Goal: Task Accomplishment & Management: Manage account settings

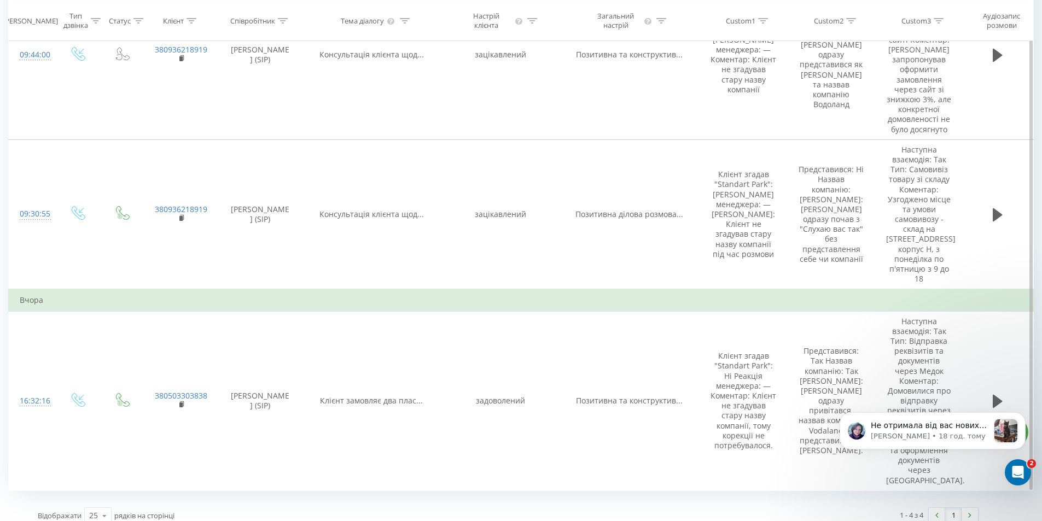
scroll to position [394, 0]
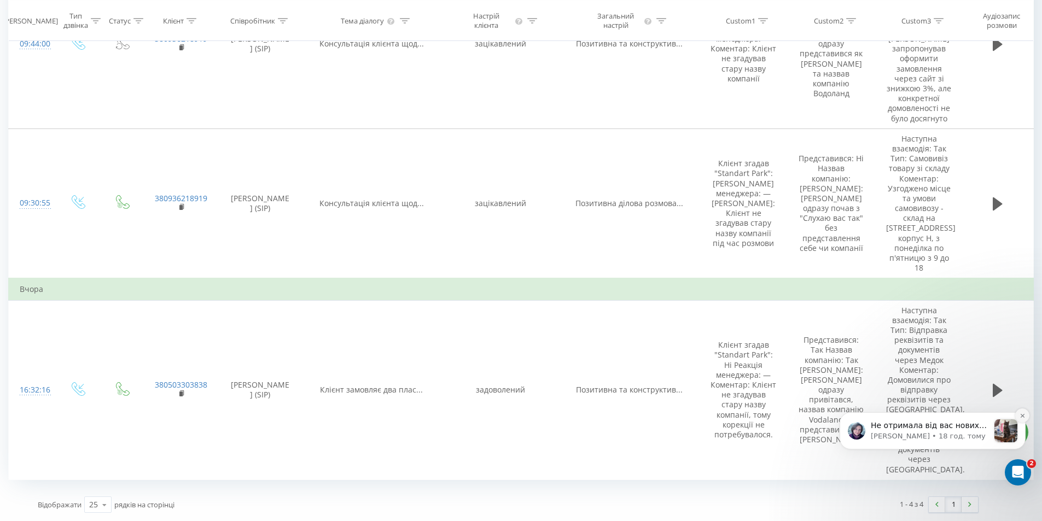
click at [1023, 415] on icon "Dismiss notification" at bounding box center [1022, 415] width 4 height 4
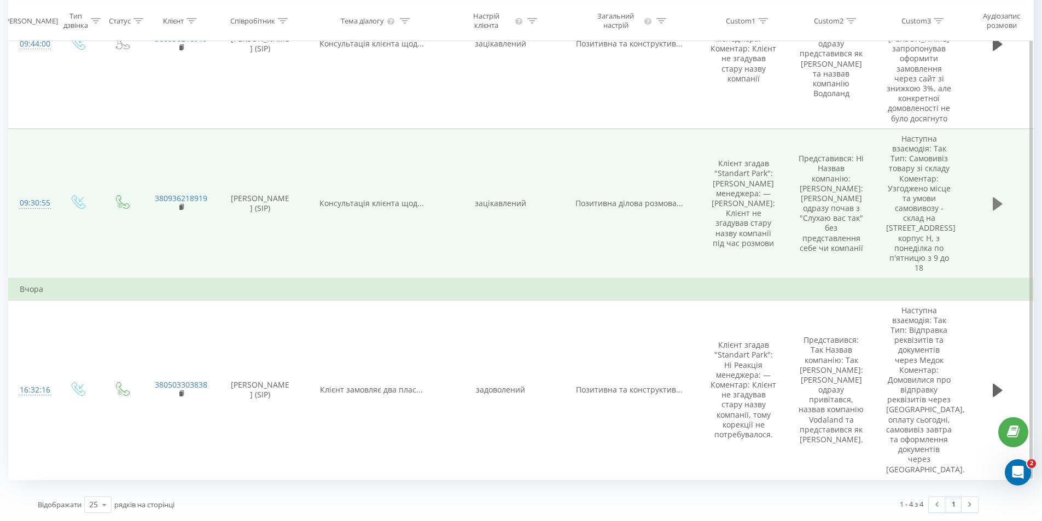
click at [993, 212] on button at bounding box center [997, 204] width 16 height 16
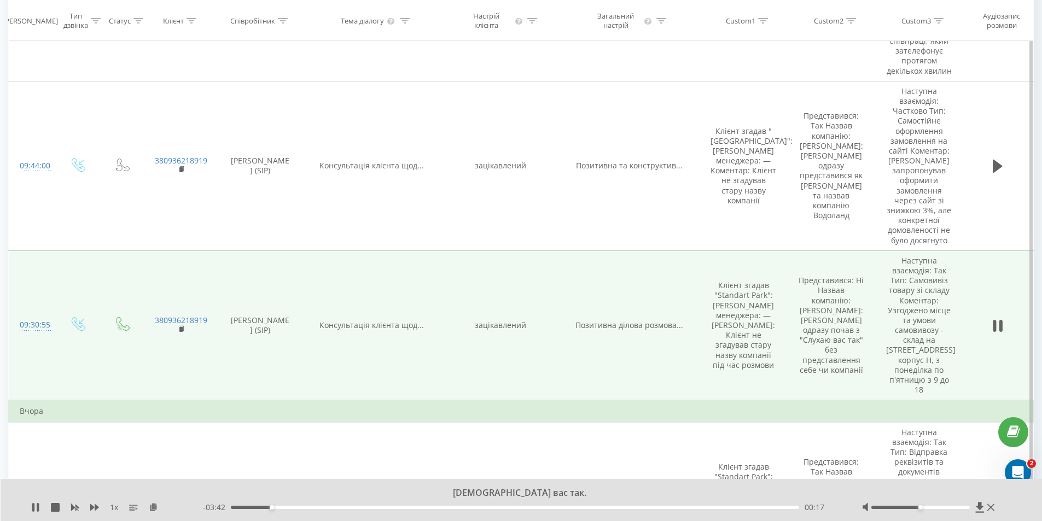
scroll to position [273, 0]
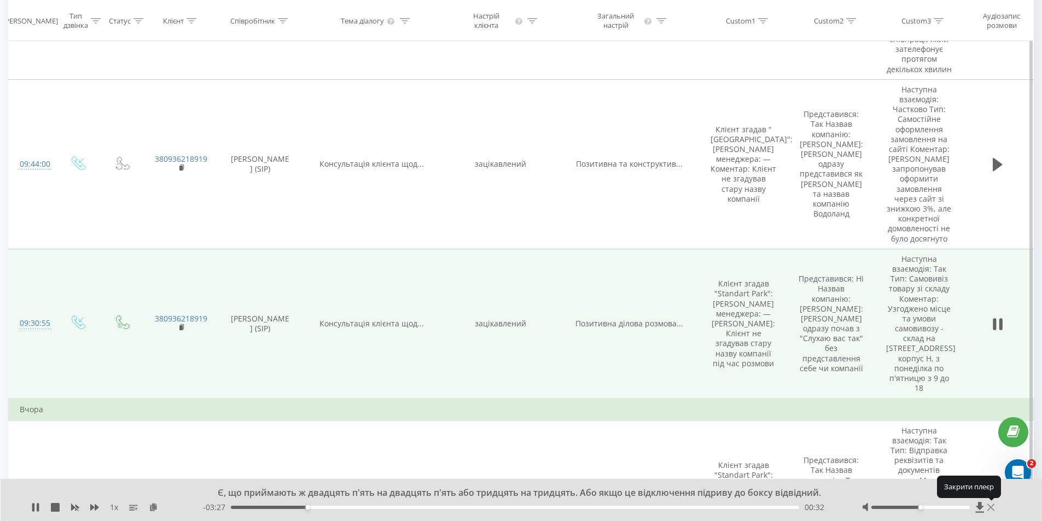
click at [993, 506] on icon at bounding box center [990, 507] width 7 height 9
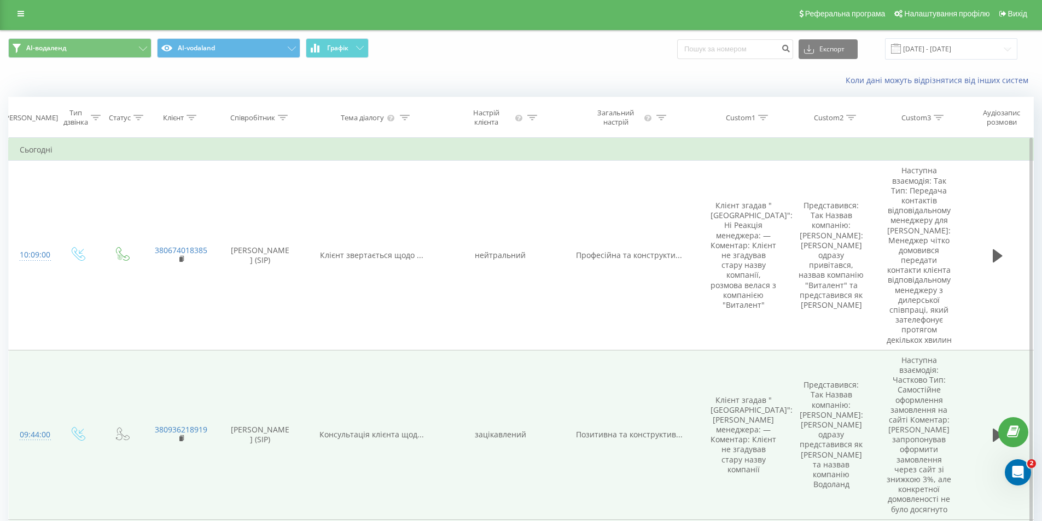
scroll to position [0, 0]
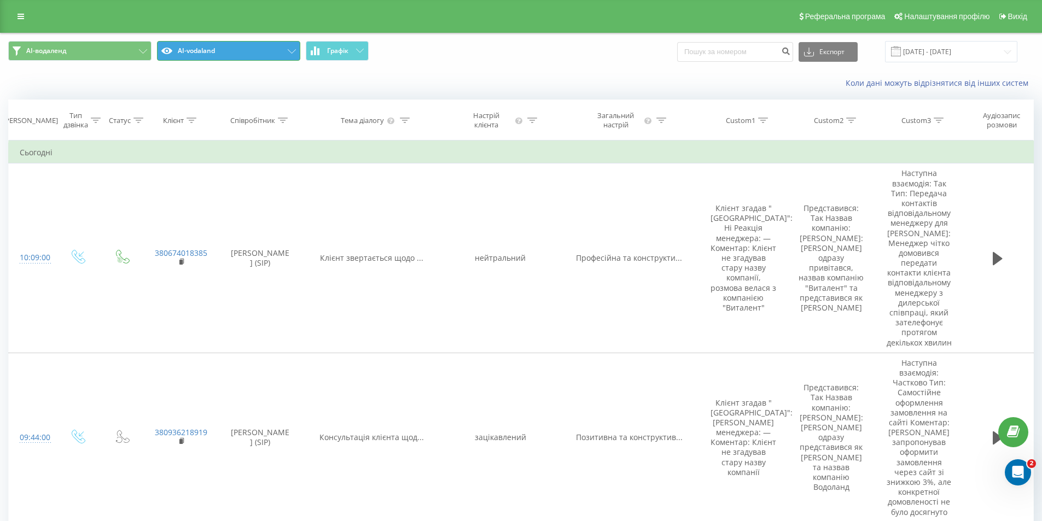
click at [209, 49] on button "AI-vodaland" at bounding box center [228, 51] width 143 height 20
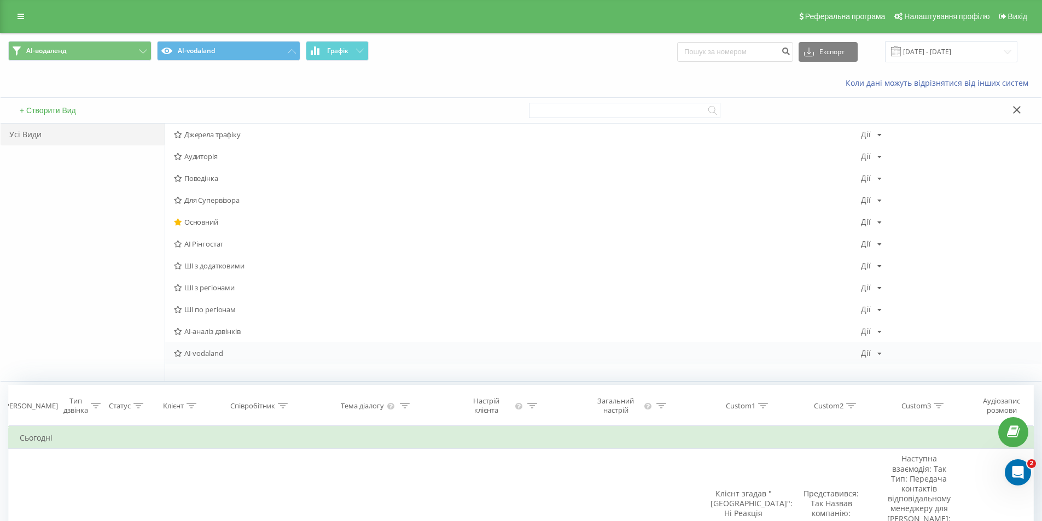
click at [869, 354] on div "Дії" at bounding box center [866, 353] width 10 height 8
click at [906, 365] on span "Редагувати" at bounding box center [908, 367] width 37 height 9
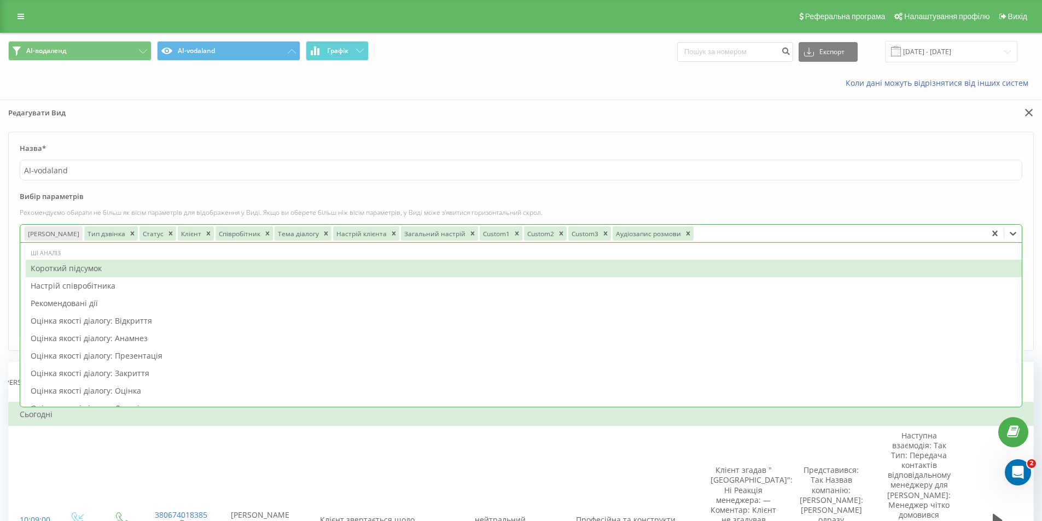
click at [695, 231] on div at bounding box center [838, 233] width 287 height 13
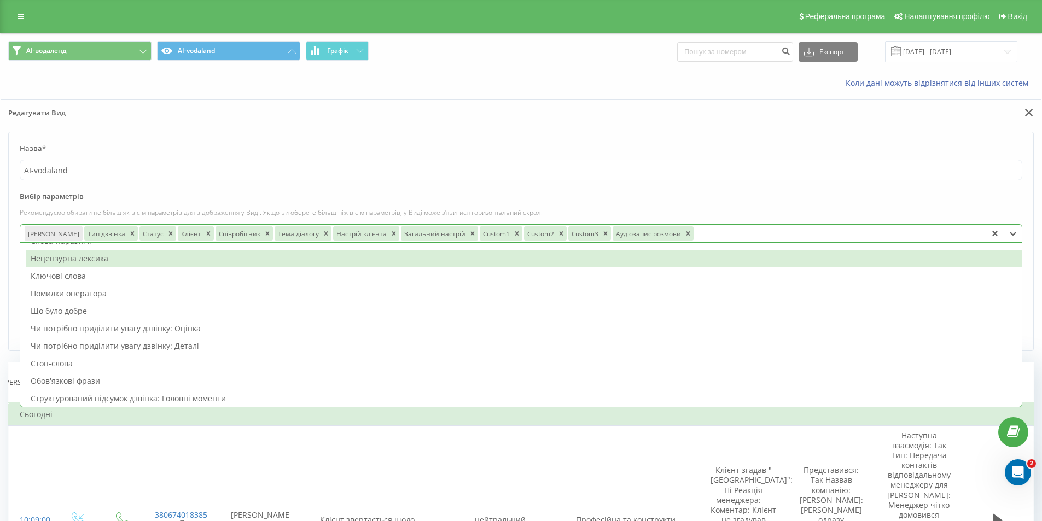
scroll to position [219, 0]
click at [1006, 202] on label "Вибір параметрів" at bounding box center [521, 199] width 1002 height 16
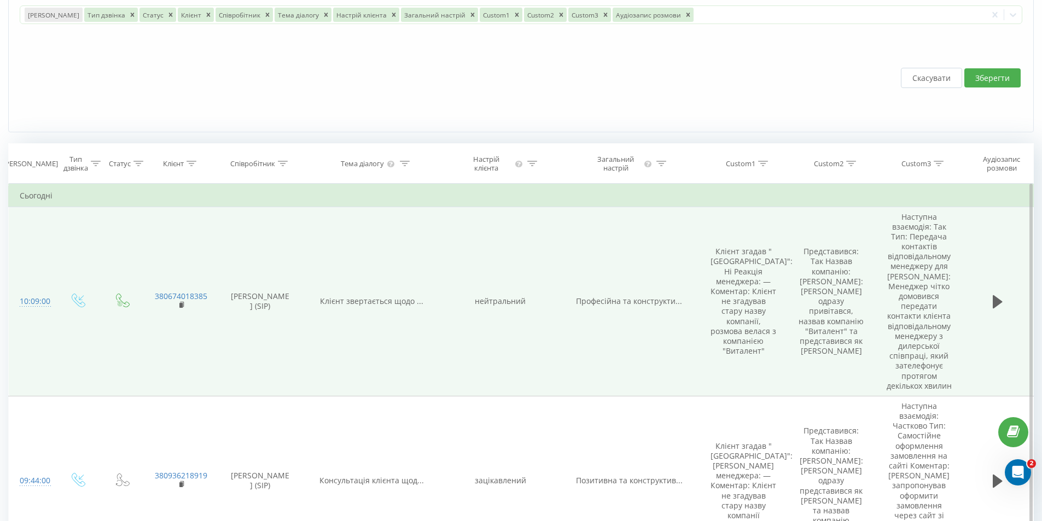
click at [932, 304] on td "Наступна взаємодія: Так Тип: Передача контактів відповідальному менеджеру для д…" at bounding box center [919, 301] width 88 height 189
click at [921, 308] on td "Наступна взаємодія: Так Тип: Передача контактів відповідальному менеджеру для д…" at bounding box center [919, 301] width 88 height 189
click at [32, 306] on div "10:09:00" at bounding box center [32, 301] width 25 height 21
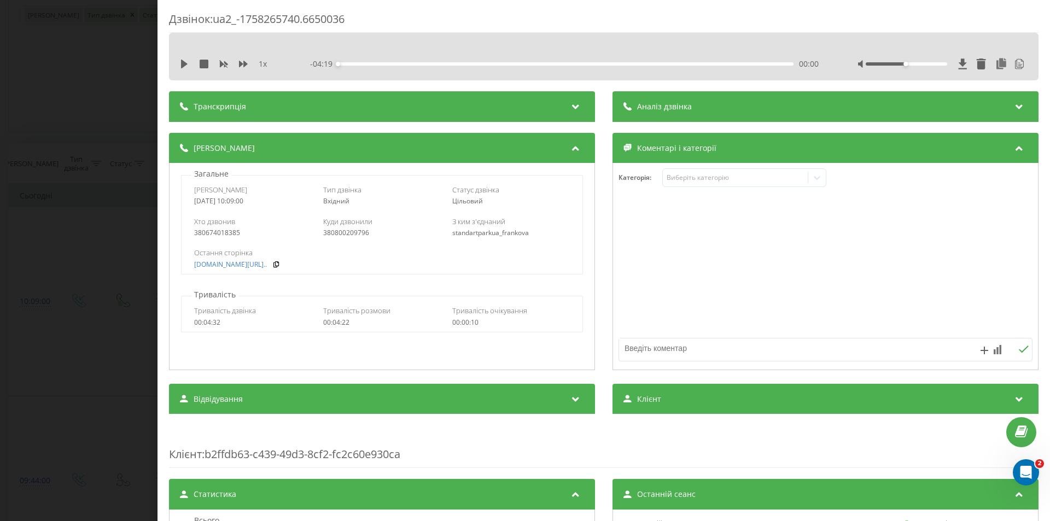
click at [967, 104] on div "Аналіз дзвінка" at bounding box center [825, 106] width 426 height 31
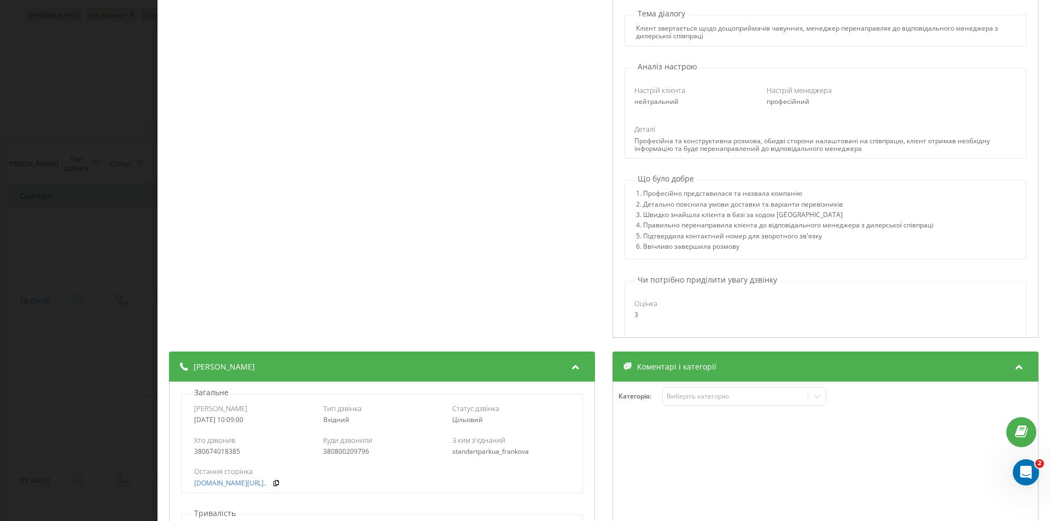
click at [581, 444] on div "Загальне Дата дзвінка 2025-09-19 10:09:00 Тип дзвінка Вхідний Статус дзвінка Ці…" at bounding box center [382, 440] width 414 height 106
click at [715, 433] on div at bounding box center [825, 485] width 425 height 131
click at [79, 95] on div "Дзвінок : ua2_-1758265740.6650036 1 x - 04:19 00:00 00:00 Транскрипція 00:00 До…" at bounding box center [525, 260] width 1050 height 521
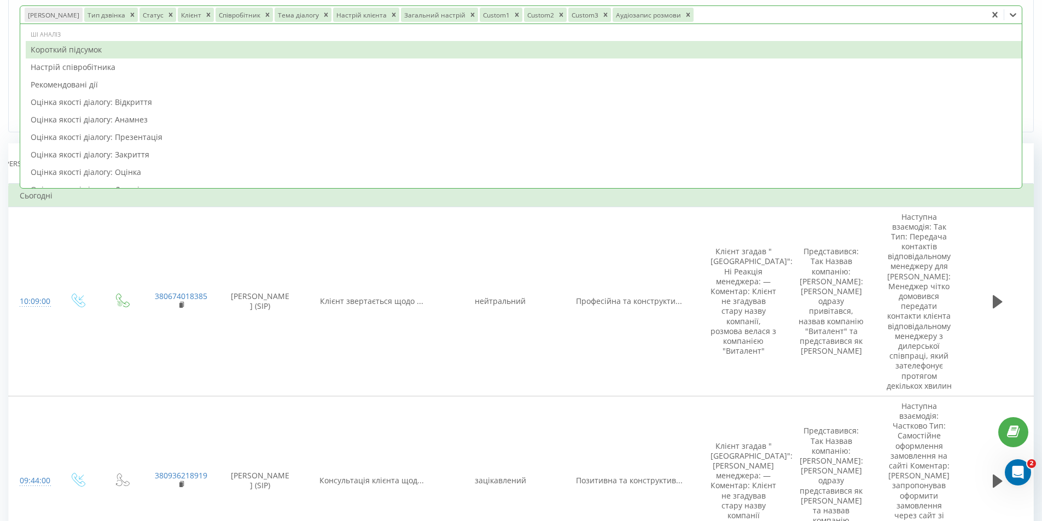
click at [783, 13] on div at bounding box center [838, 14] width 287 height 13
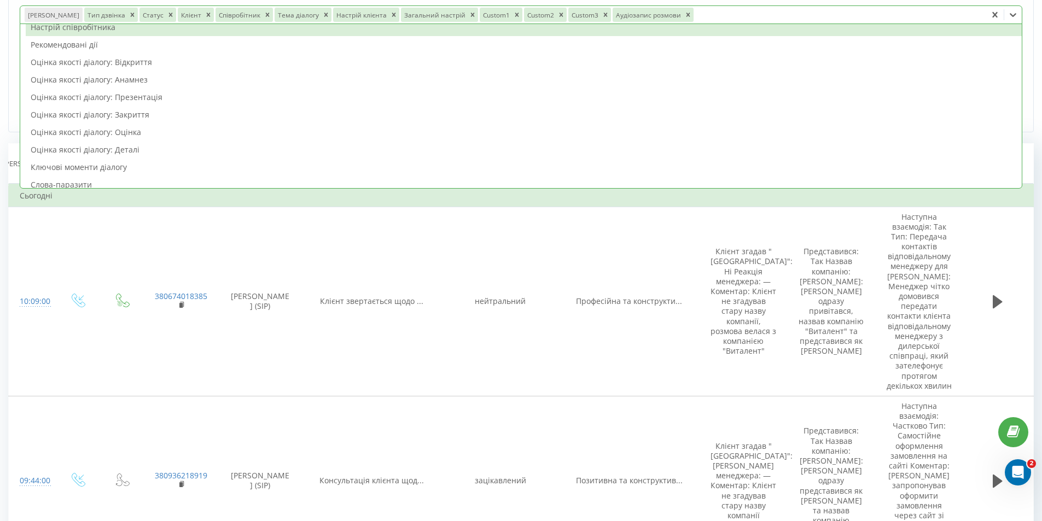
scroll to position [55, 0]
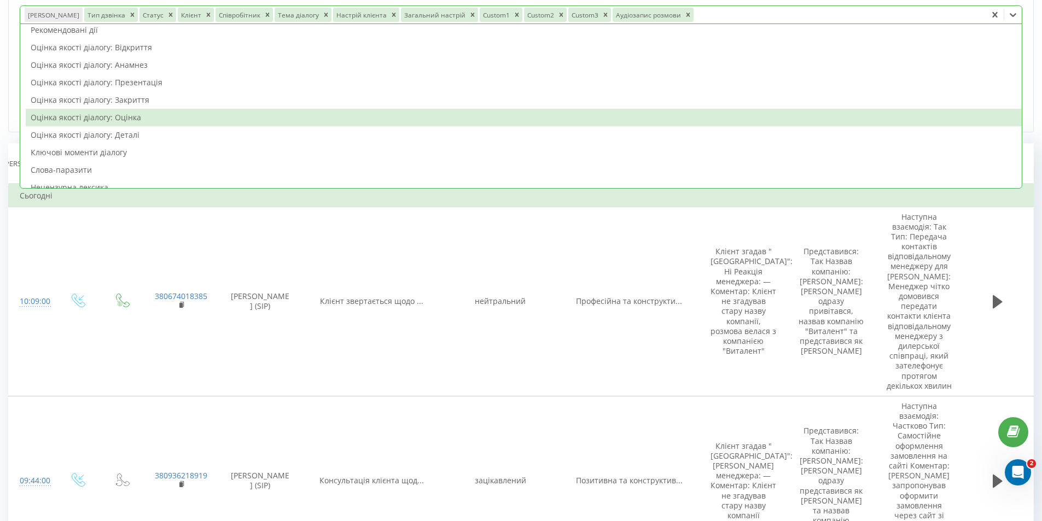
click at [699, 121] on div "Оцінка якості діалогу: Оцінка" at bounding box center [524, 117] width 996 height 17
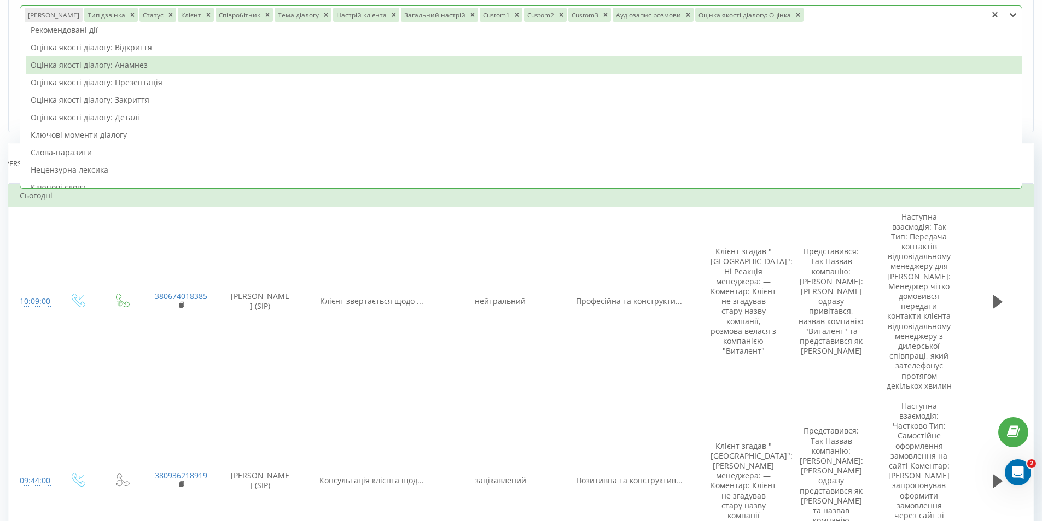
click at [1028, 26] on form "Назва* AI-vodaland Вибір параметрів Рекомендуємо обирати не більш як вісім пара…" at bounding box center [520, 22] width 1025 height 219
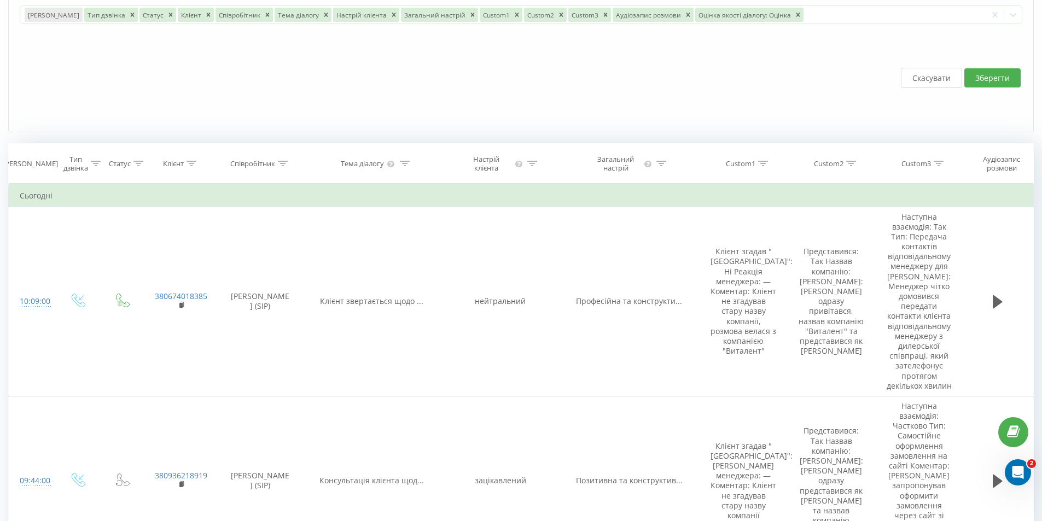
click at [983, 80] on button "Зберегти" at bounding box center [992, 77] width 56 height 19
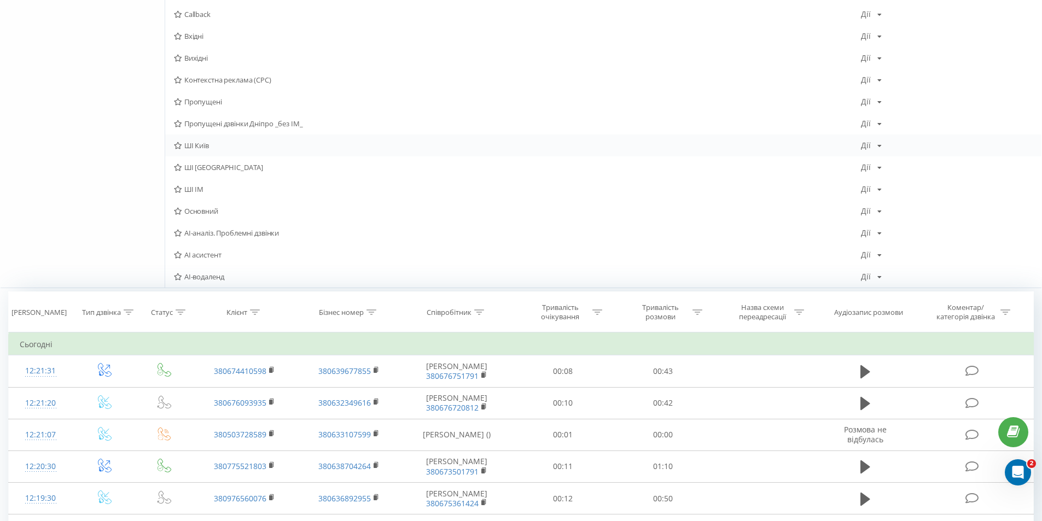
click at [874, 143] on div "[PERSON_NAME] Копіювати Видалити За замовчуванням Поділитися" at bounding box center [871, 146] width 21 height 8
click at [890, 197] on span "Видалити" at bounding box center [906, 200] width 32 height 9
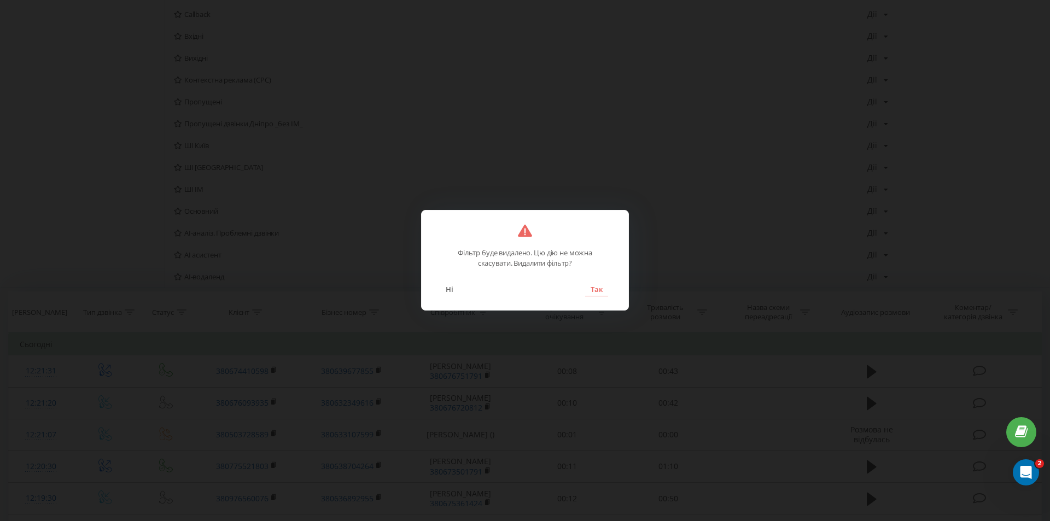
click at [595, 286] on button "Так" at bounding box center [596, 289] width 23 height 14
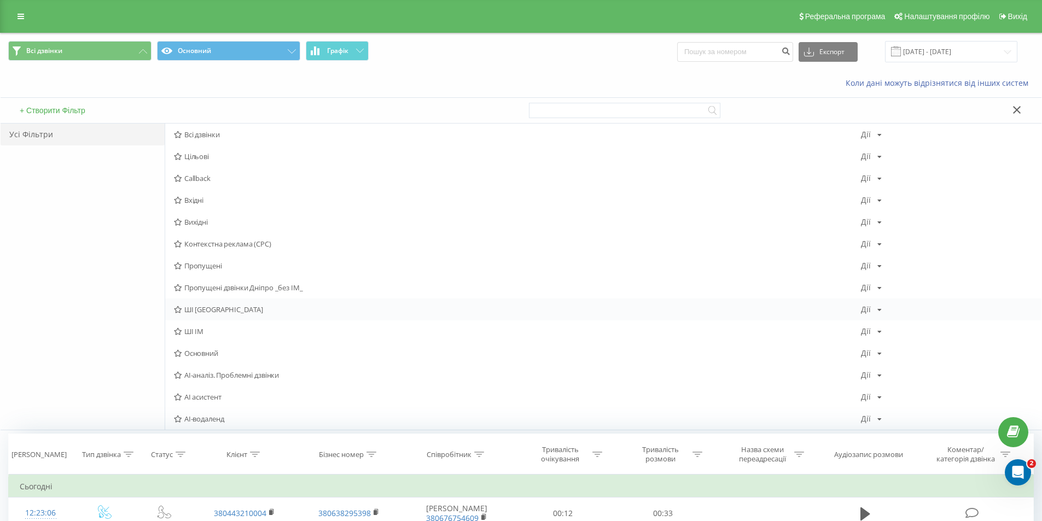
click at [878, 306] on div "[PERSON_NAME] Копіювати Видалити За замовчуванням Поділитися" at bounding box center [871, 310] width 21 height 8
click at [908, 361] on span "Видалити" at bounding box center [906, 364] width 32 height 9
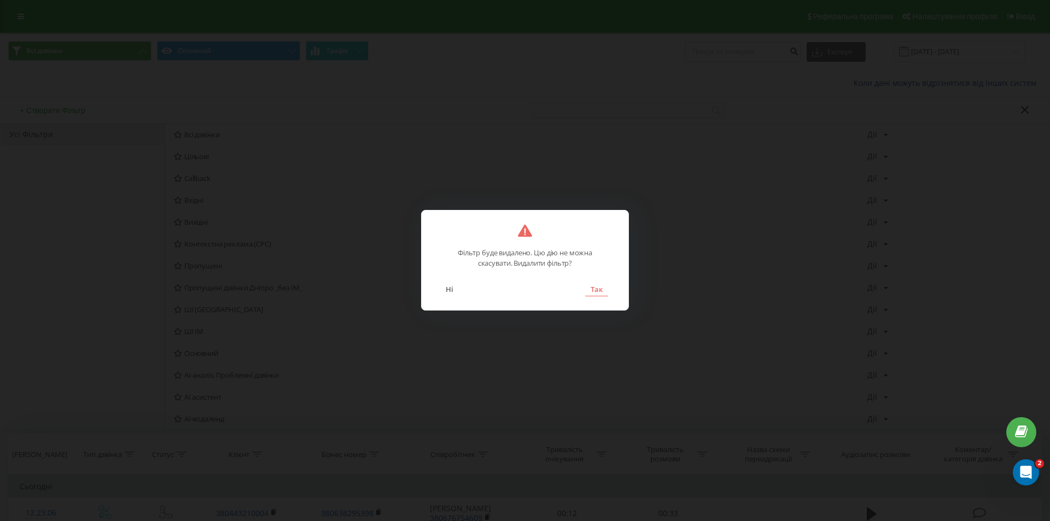
click at [598, 288] on button "Так" at bounding box center [596, 289] width 23 height 14
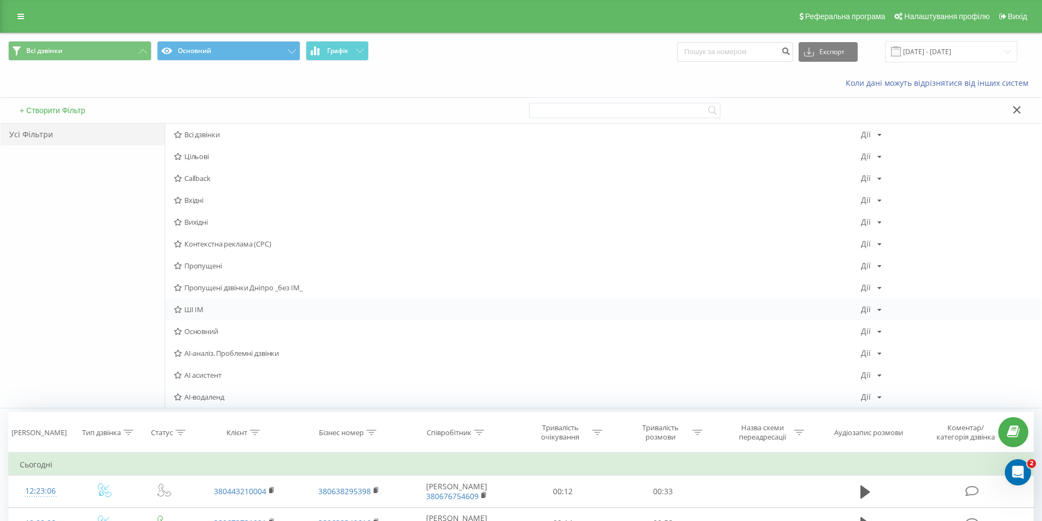
click at [875, 305] on div "ШІ ІМ [PERSON_NAME] Копіювати Видалити За замовчуванням Поділитися" at bounding box center [603, 310] width 876 height 22
click at [874, 310] on div "[PERSON_NAME] Копіювати Видалити За замовчуванням Поділитися" at bounding box center [871, 310] width 21 height 8
click at [907, 364] on span "Видалити" at bounding box center [906, 364] width 32 height 9
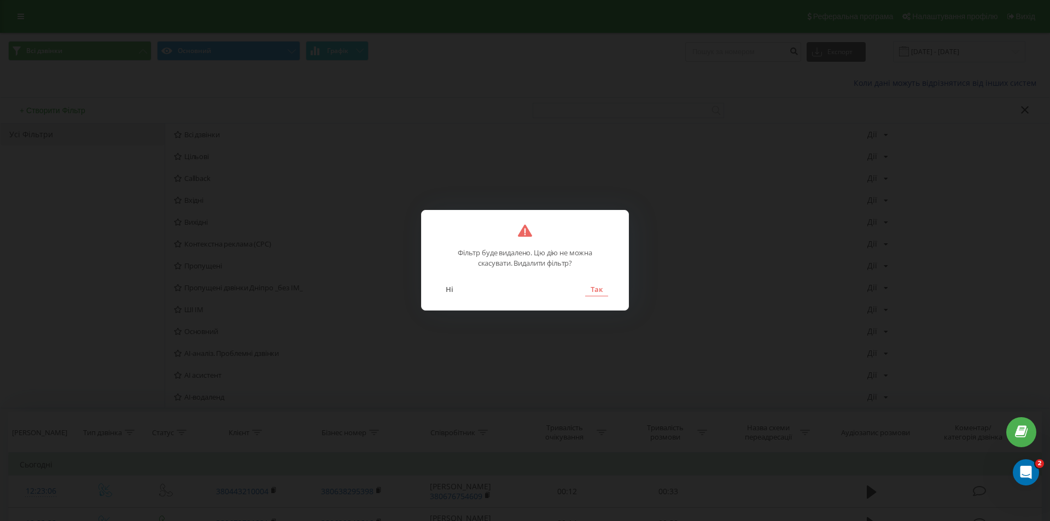
click at [594, 285] on button "Так" at bounding box center [596, 289] width 23 height 14
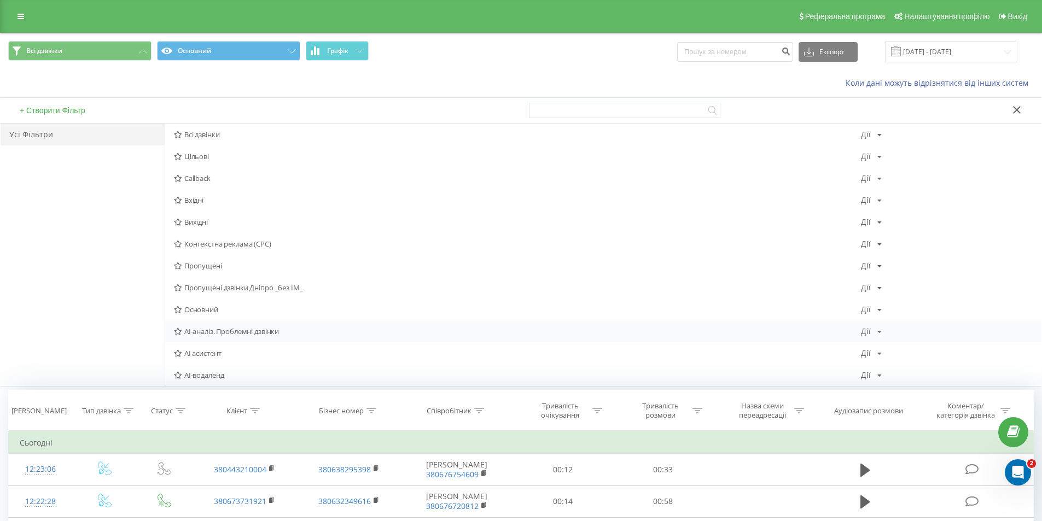
click at [870, 329] on div "[PERSON_NAME] Копіювати Видалити За замовчуванням Поділитися" at bounding box center [871, 332] width 21 height 8
click at [890, 346] on div "Редагувати Копіювати Видалити За замовчуванням Поділитися" at bounding box center [914, 386] width 106 height 102
click at [877, 334] on icon at bounding box center [879, 332] width 4 height 7
click at [746, 357] on span "АІ асистент" at bounding box center [517, 353] width 687 height 8
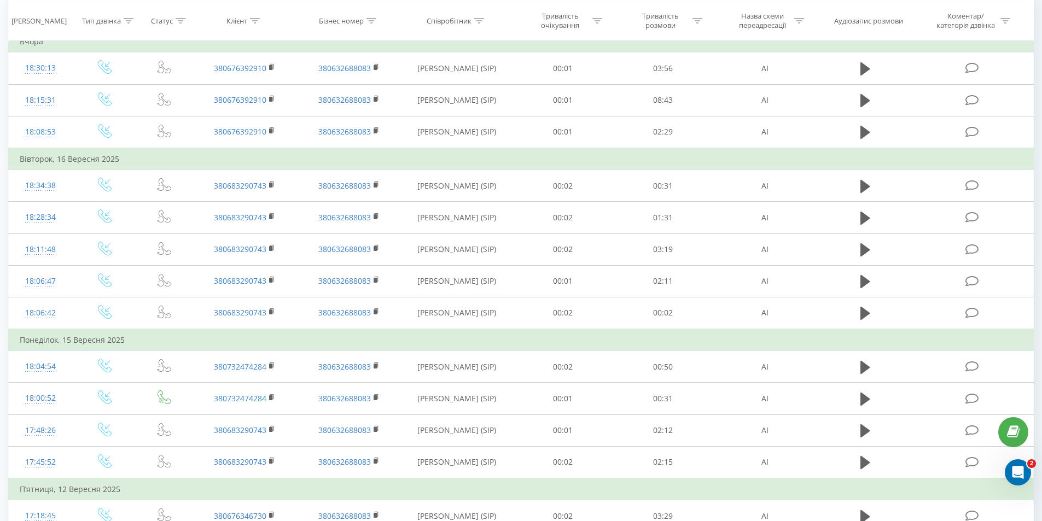
scroll to position [49, 0]
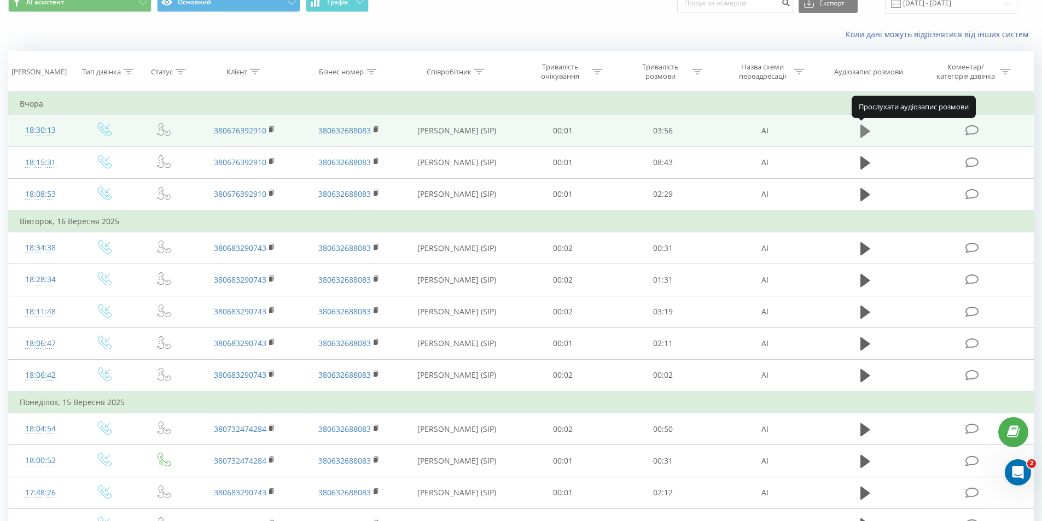
click at [866, 129] on icon at bounding box center [865, 131] width 10 height 13
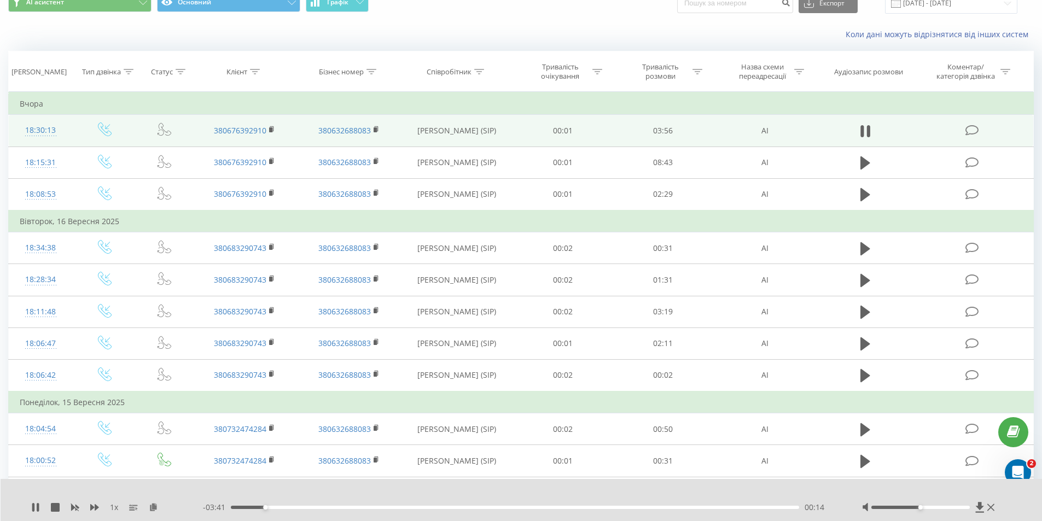
click at [378, 507] on div "00:14" at bounding box center [515, 507] width 569 height 3
click at [473, 507] on div "01:40" at bounding box center [515, 507] width 569 height 3
click at [37, 510] on icon at bounding box center [35, 507] width 9 height 9
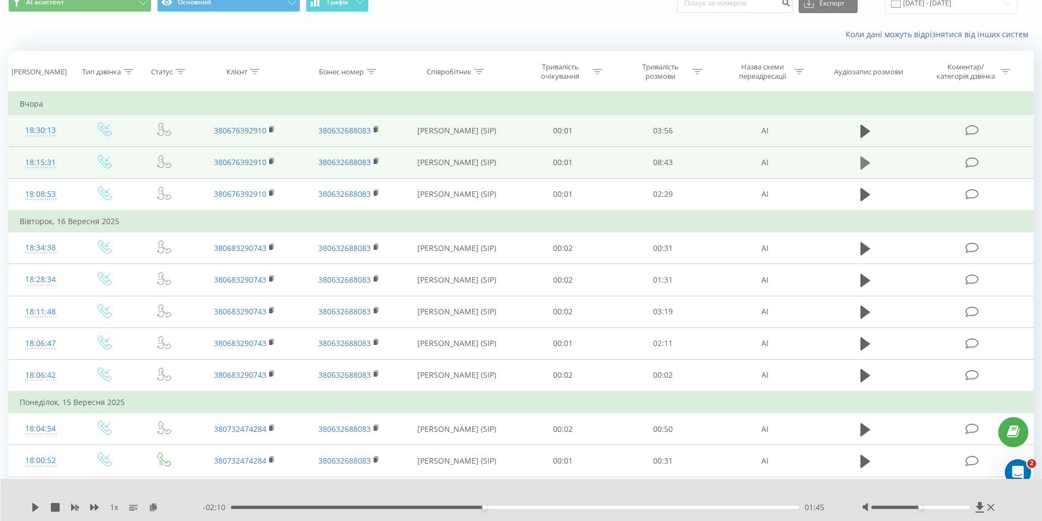
click at [863, 157] on icon at bounding box center [865, 162] width 10 height 15
click at [34, 508] on icon at bounding box center [33, 507] width 2 height 9
